Goal: Transaction & Acquisition: Purchase product/service

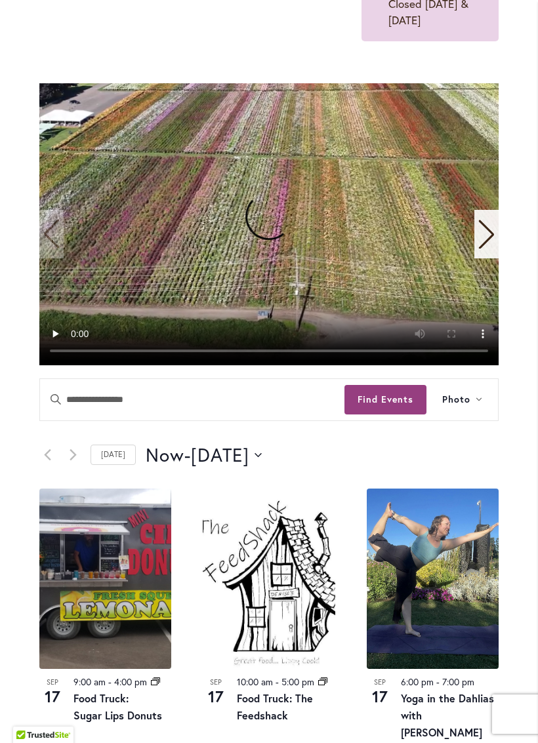
scroll to position [265, 0]
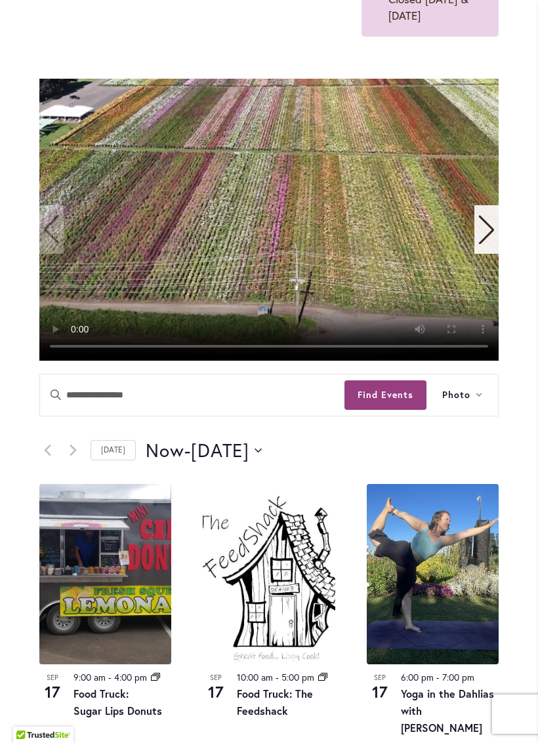
click at [55, 259] on video "1 / 11" at bounding box center [268, 220] width 459 height 282
click at [486, 244] on icon "Next slide" at bounding box center [487, 229] width 18 height 29
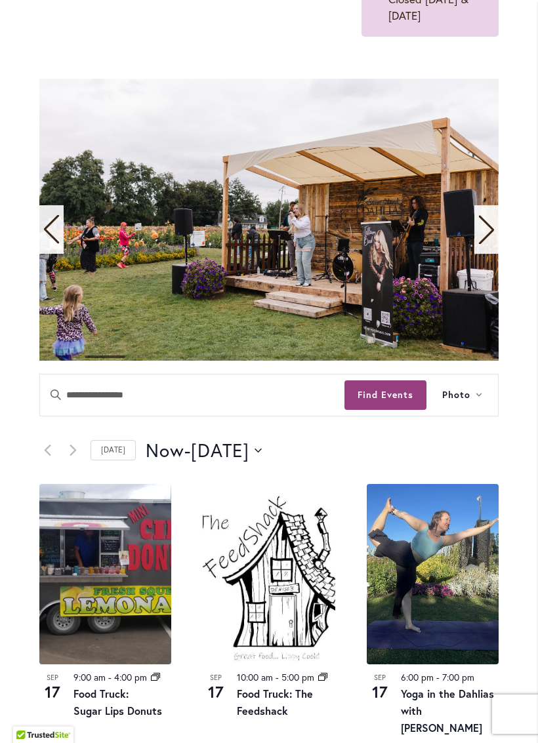
click at [481, 244] on icon "Next slide" at bounding box center [487, 229] width 18 height 29
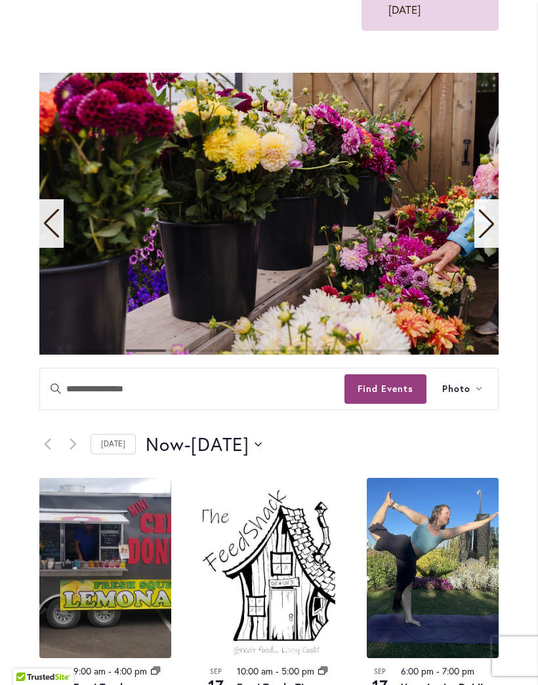
scroll to position [268, 0]
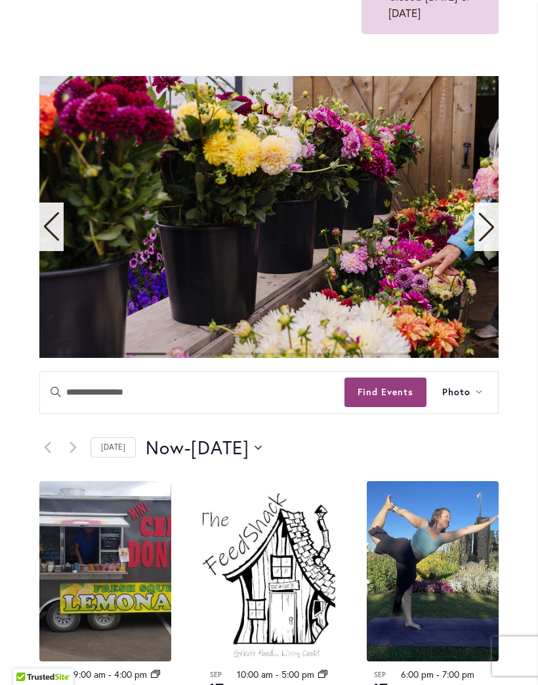
click at [491, 241] on icon "Next slide" at bounding box center [487, 227] width 18 height 29
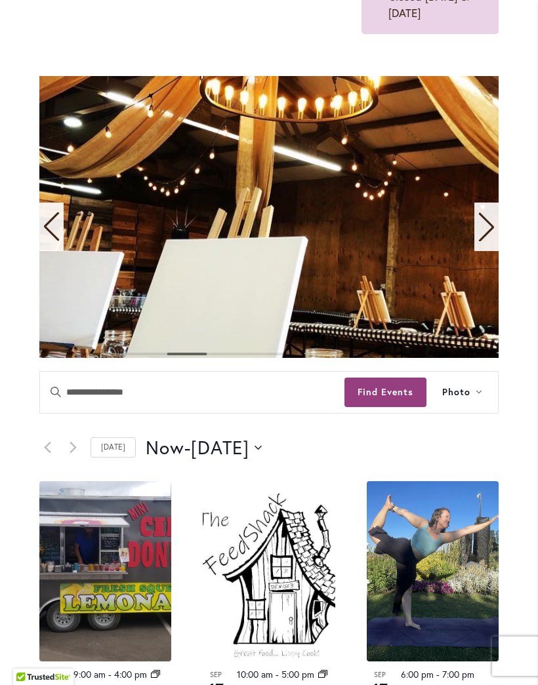
click at [490, 242] on icon "Next slide" at bounding box center [486, 227] width 15 height 29
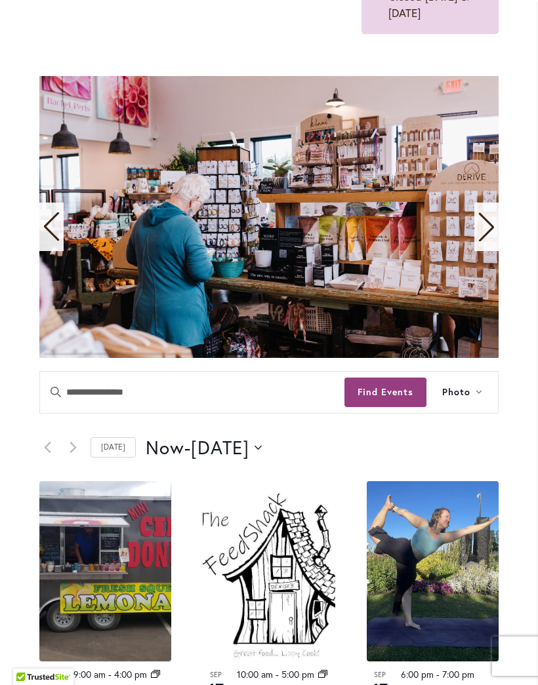
click at [483, 241] on icon "Next slide" at bounding box center [487, 227] width 18 height 29
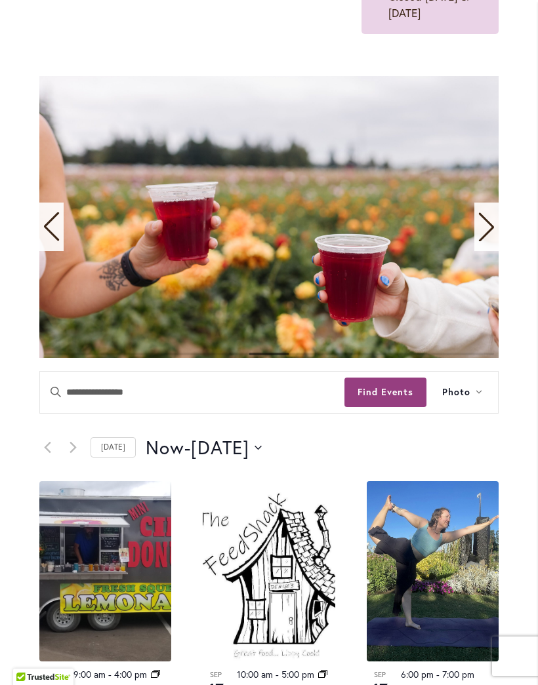
click at [487, 241] on icon "Next slide" at bounding box center [487, 227] width 18 height 29
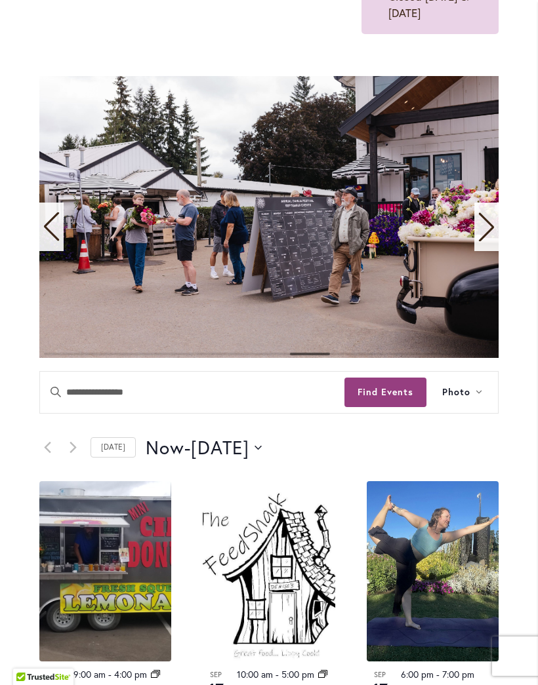
click at [484, 241] on icon "Next slide" at bounding box center [487, 227] width 18 height 29
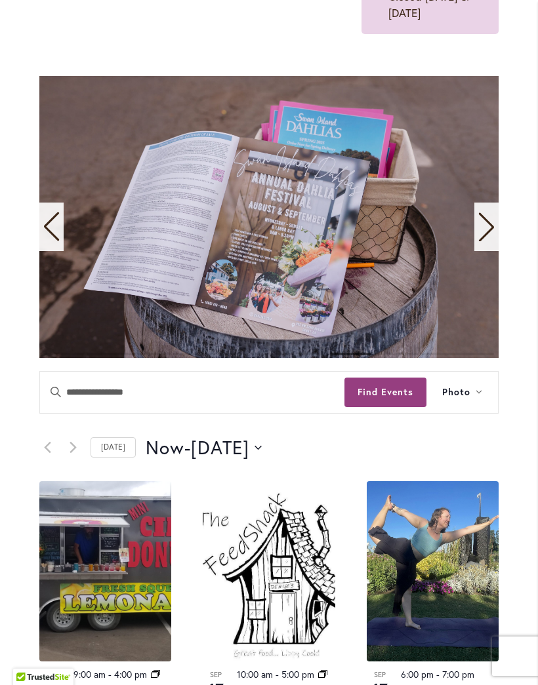
click at [487, 241] on icon "Next slide" at bounding box center [487, 227] width 18 height 29
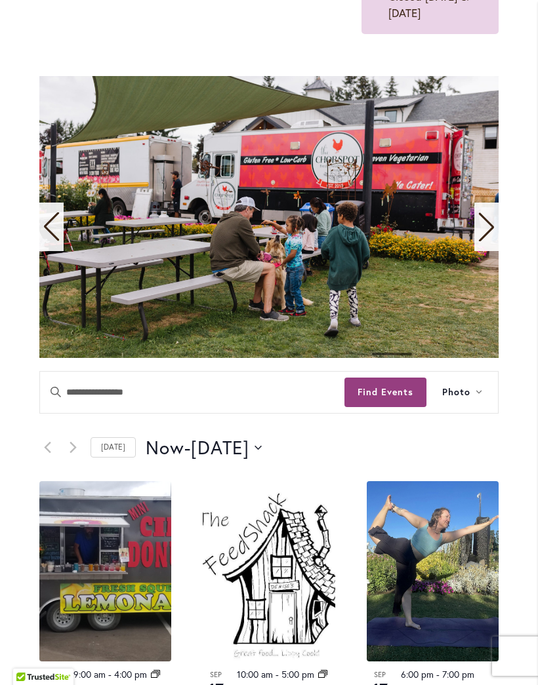
click at [488, 241] on icon "Next slide" at bounding box center [487, 227] width 18 height 29
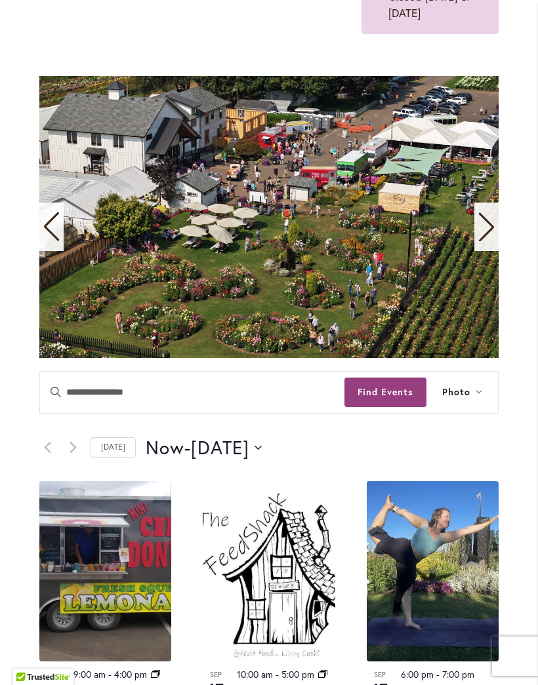
click at [491, 242] on icon "Next slide" at bounding box center [486, 227] width 15 height 29
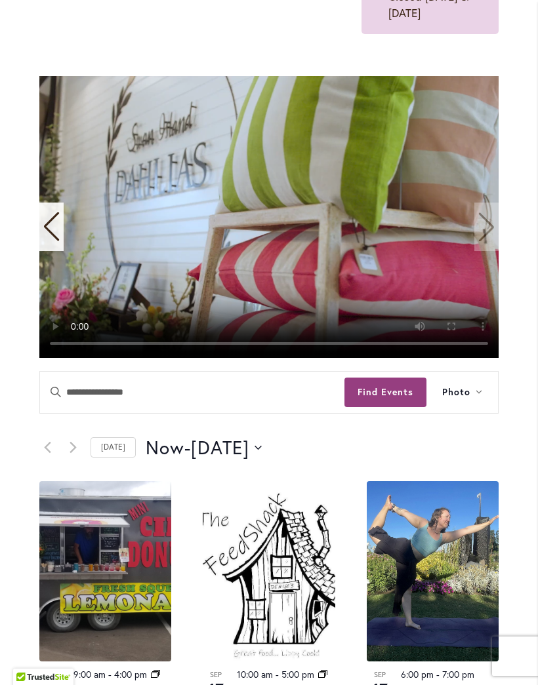
click at [489, 256] on video "11 / 11" at bounding box center [268, 217] width 459 height 282
click at [50, 241] on icon "Previous slide" at bounding box center [52, 227] width 18 height 29
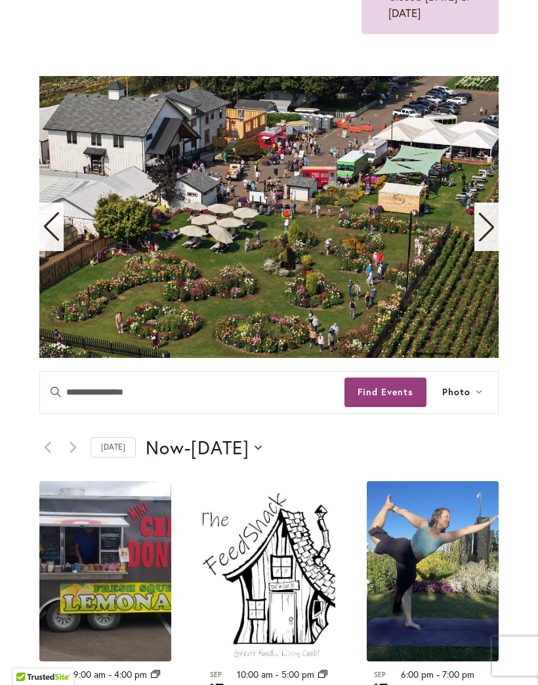
click at [50, 241] on icon "Previous slide" at bounding box center [52, 227] width 18 height 29
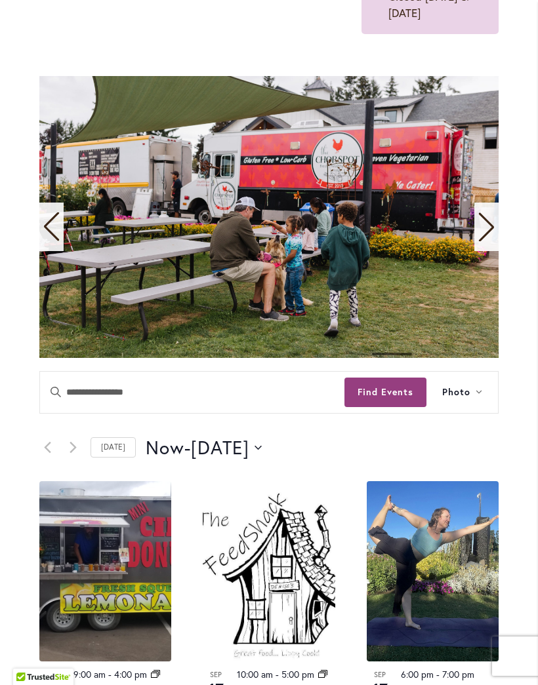
click at [41, 246] on div "Previous slide" at bounding box center [51, 227] width 24 height 49
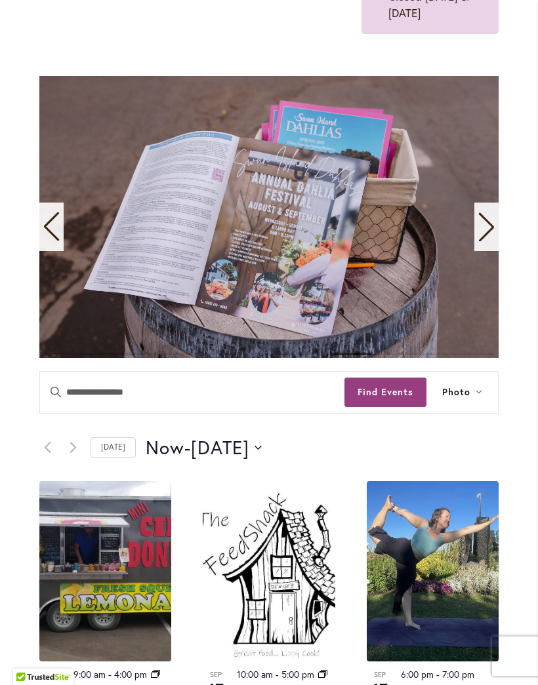
click at [45, 241] on icon "Previous slide" at bounding box center [52, 227] width 18 height 29
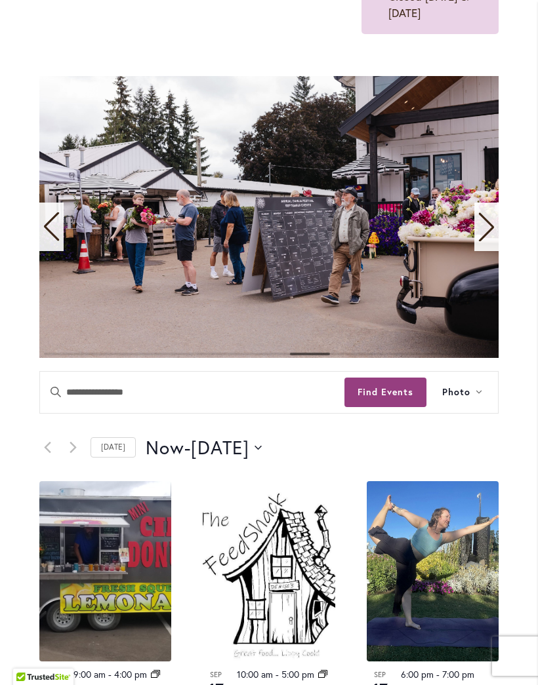
click at [50, 241] on icon "Previous slide" at bounding box center [52, 227] width 18 height 29
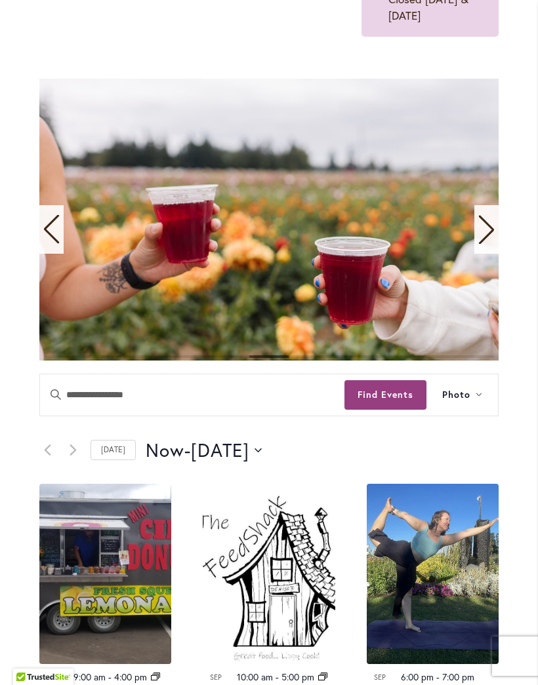
scroll to position [256, 0]
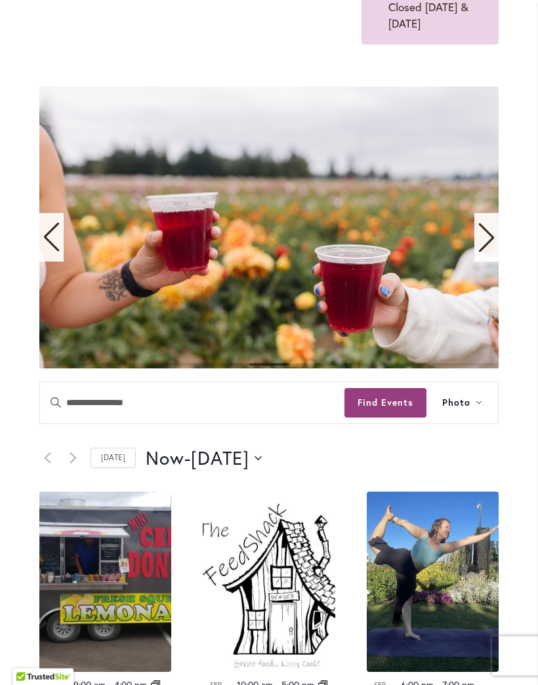
click at [490, 253] on icon "Next slide" at bounding box center [487, 238] width 18 height 29
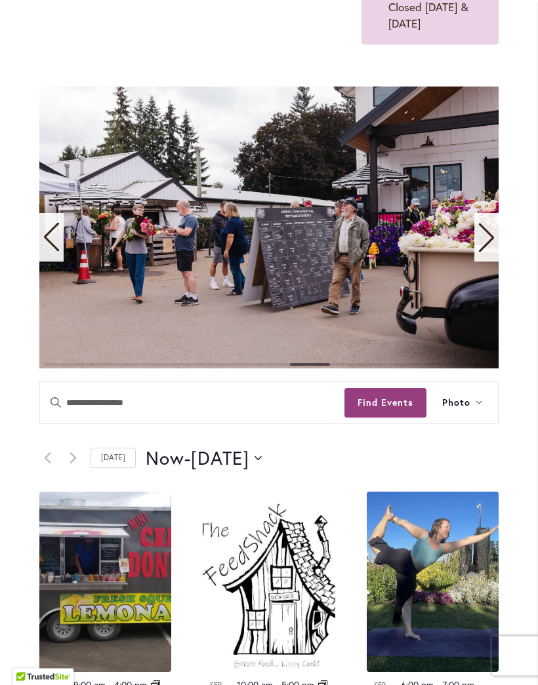
scroll to position [257, 0]
click at [487, 252] on icon "Next slide" at bounding box center [487, 237] width 18 height 29
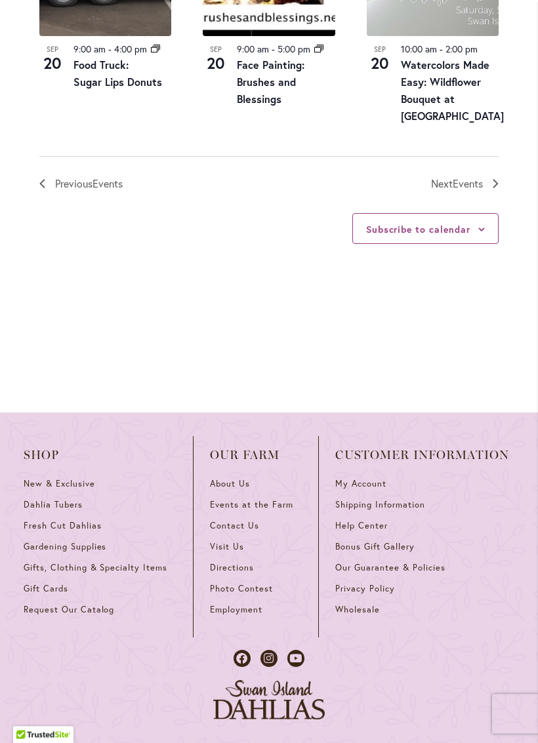
scroll to position [1711, 0]
click at [30, 505] on span "Dahlia Tubers" at bounding box center [53, 503] width 59 height 11
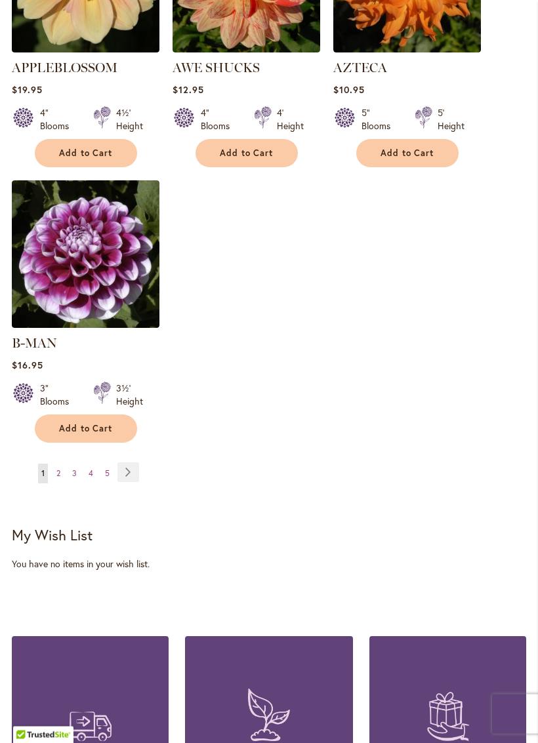
scroll to position [1751, 0]
click at [127, 462] on link "Page Next" at bounding box center [128, 472] width 22 height 20
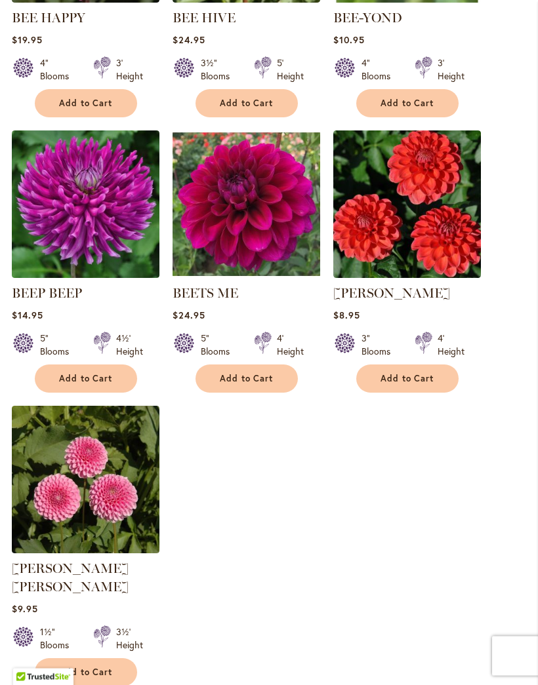
scroll to position [1427, 0]
